Goal: Task Accomplishment & Management: Complete application form

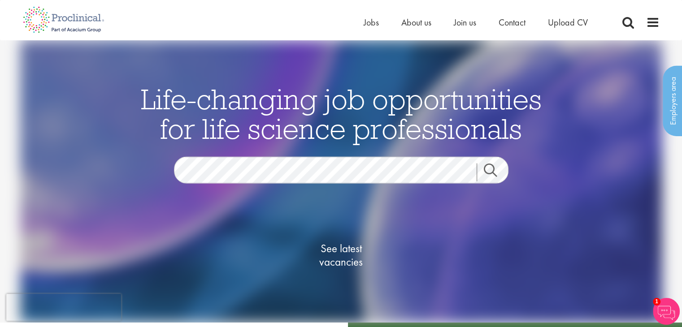
click at [645, 14] on div "Home Jobs About us Join us Contact Upload CV" at bounding box center [338, 17] width 644 height 34
click at [648, 19] on span at bounding box center [652, 22] width 13 height 13
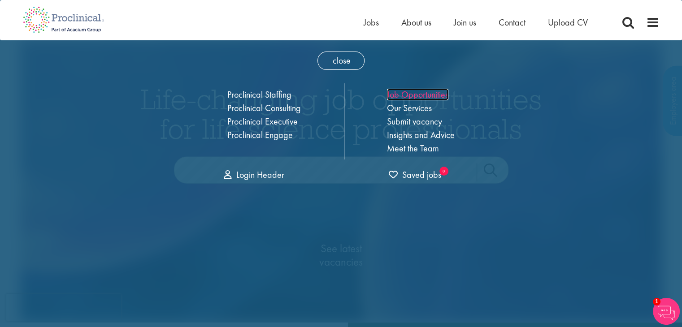
click at [410, 96] on link "Job Opportunities" at bounding box center [417, 95] width 61 height 12
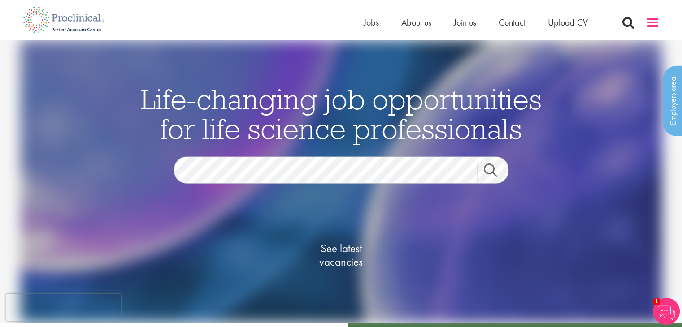
click at [649, 22] on span at bounding box center [652, 22] width 13 height 13
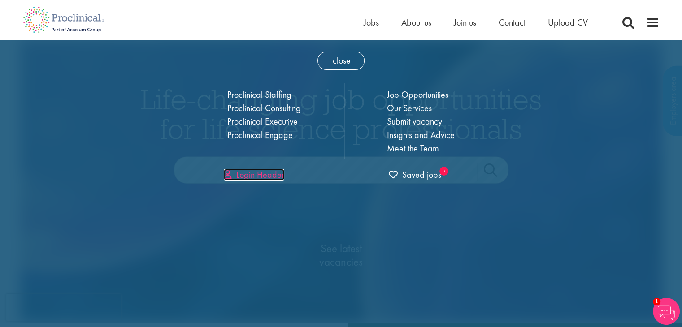
click at [268, 178] on link "Login Header" at bounding box center [254, 175] width 61 height 12
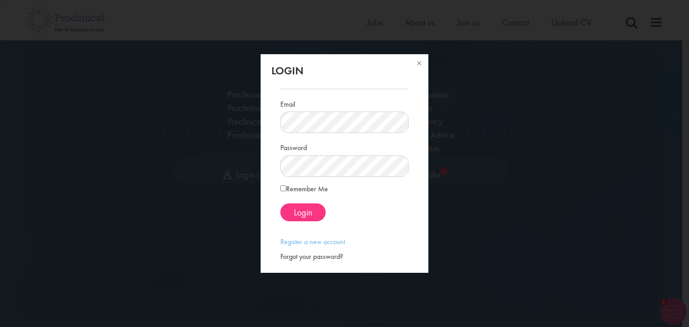
click at [377, 239] on p "Register a new account" at bounding box center [344, 242] width 128 height 10
click at [334, 243] on link "Register a new account" at bounding box center [312, 241] width 65 height 9
